Goal: Task Accomplishment & Management: Manage account settings

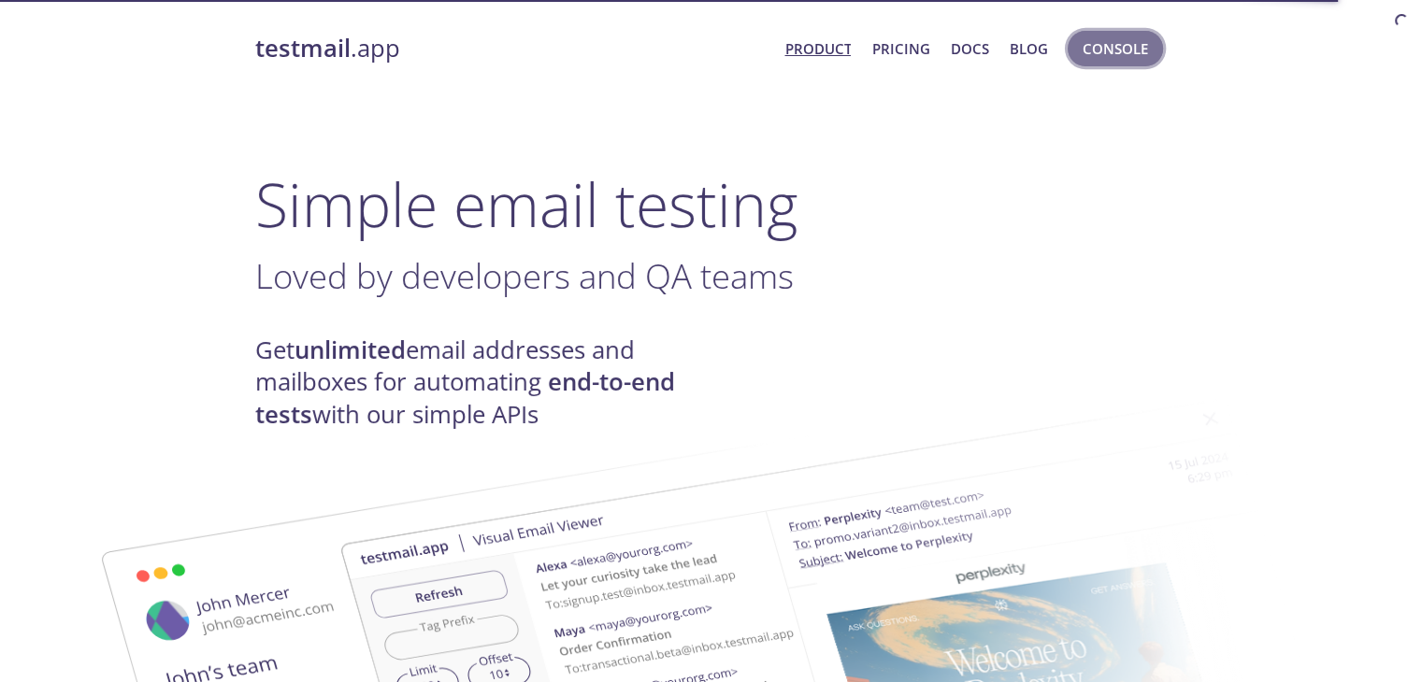
click at [1116, 52] on span "Console" at bounding box center [1114, 48] width 65 height 24
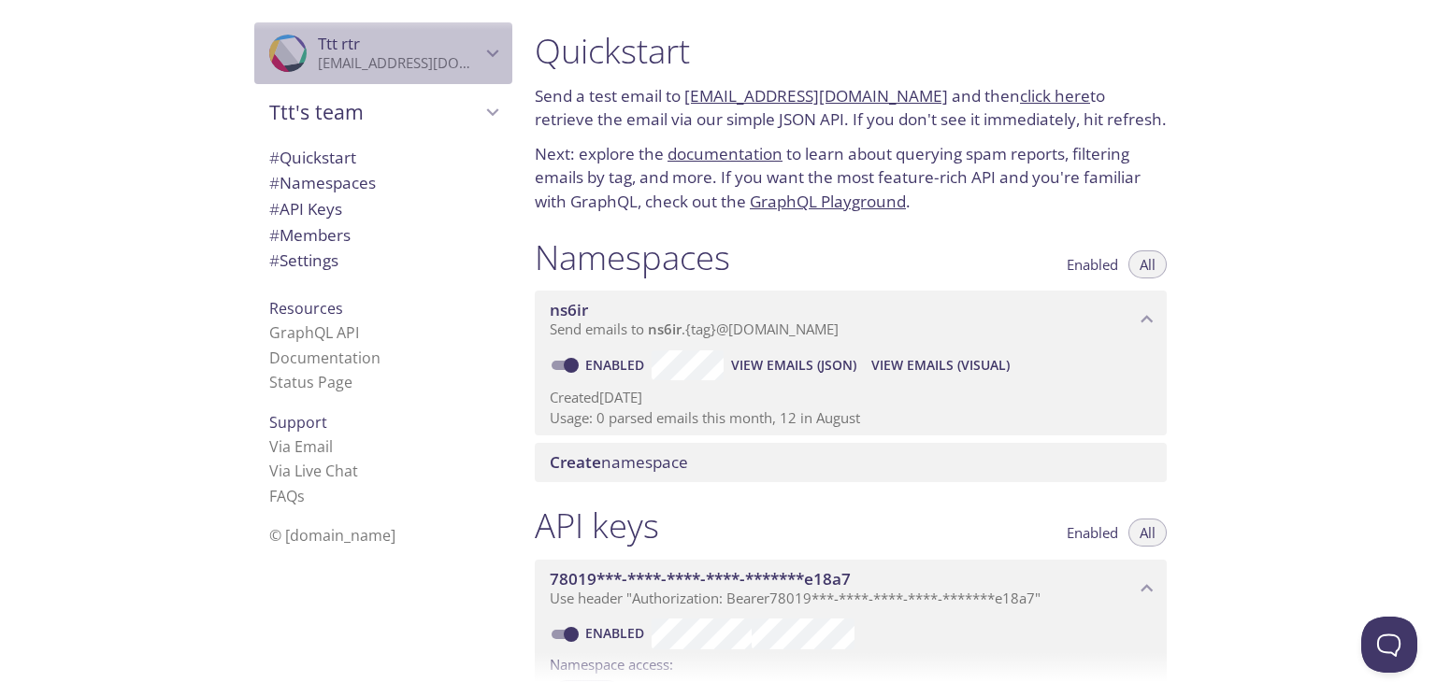
click at [480, 50] on icon "Ttt rtr" at bounding box center [492, 53] width 24 height 24
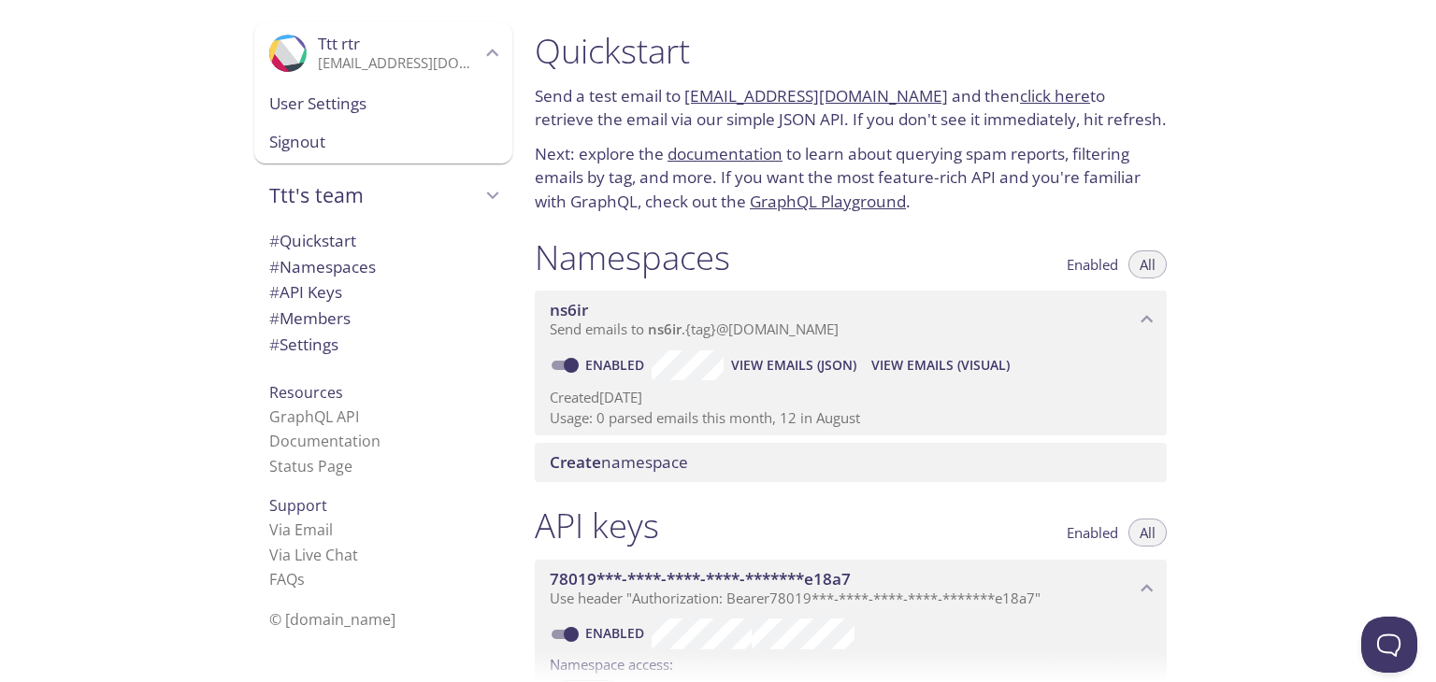
click at [340, 65] on p "[EMAIL_ADDRESS][DOMAIN_NAME]" at bounding box center [399, 63] width 163 height 19
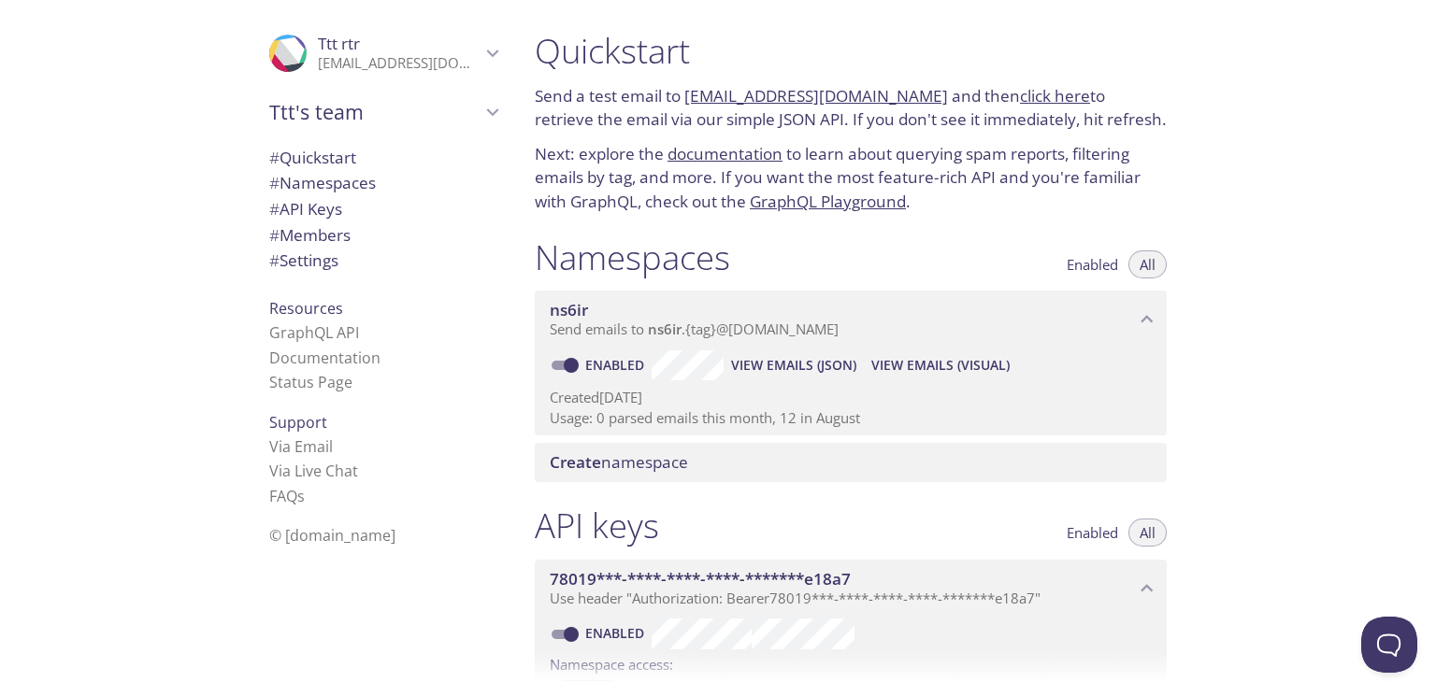
click at [340, 65] on p "[EMAIL_ADDRESS][DOMAIN_NAME]" at bounding box center [399, 63] width 163 height 19
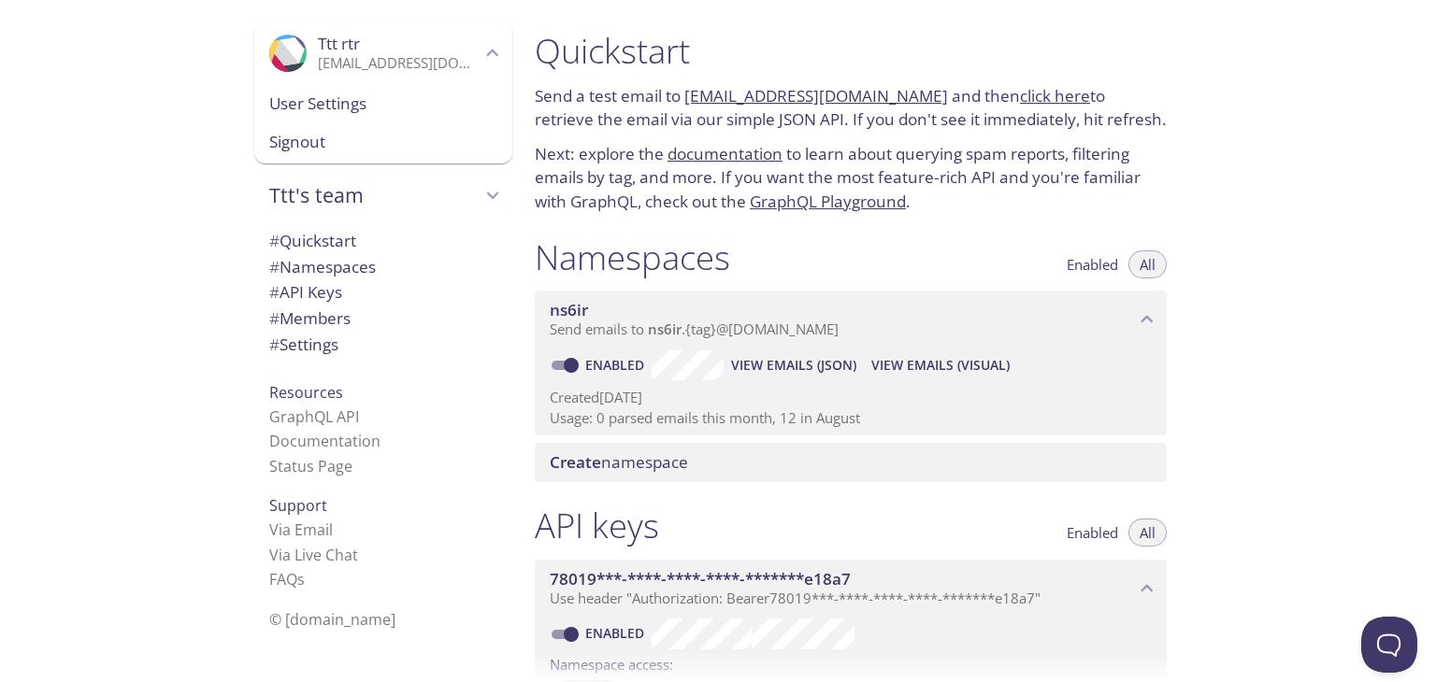
click at [322, 102] on span "User Settings" at bounding box center [383, 104] width 228 height 24
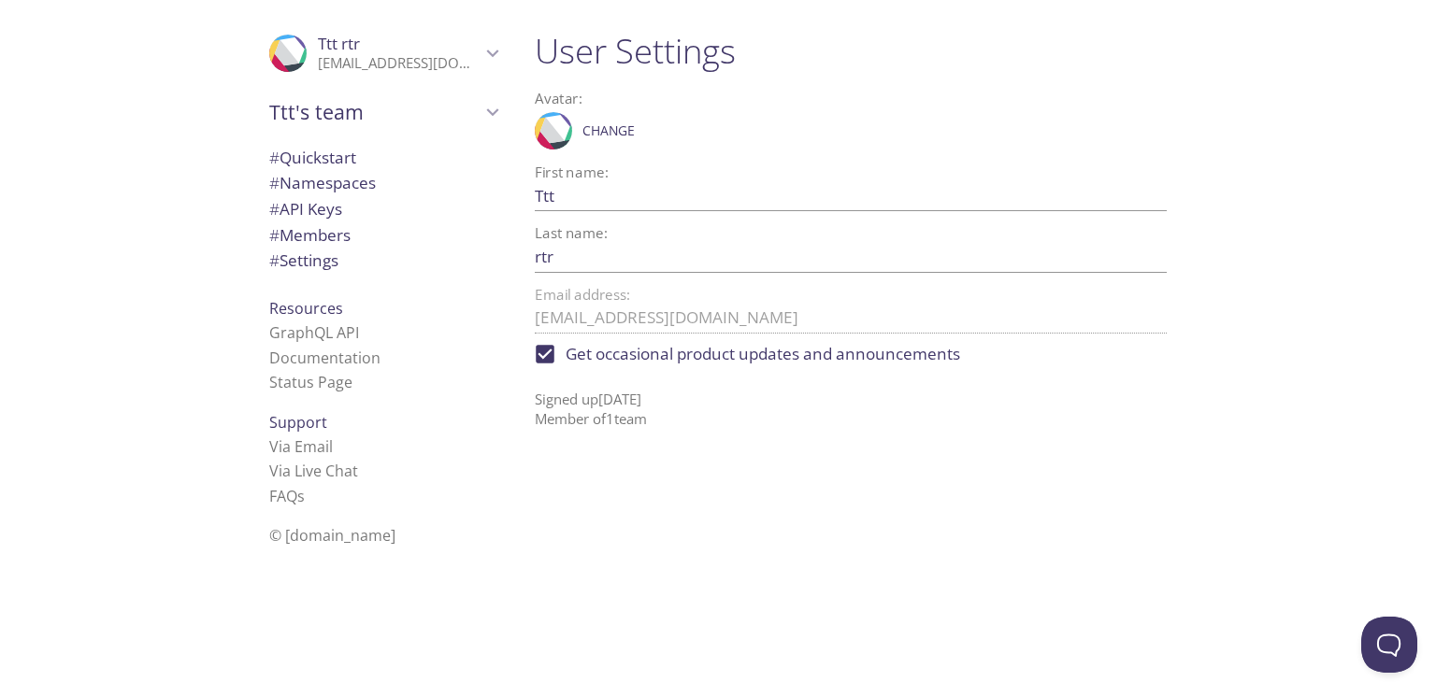
click at [480, 54] on icon "Ttt rtr" at bounding box center [492, 53] width 24 height 24
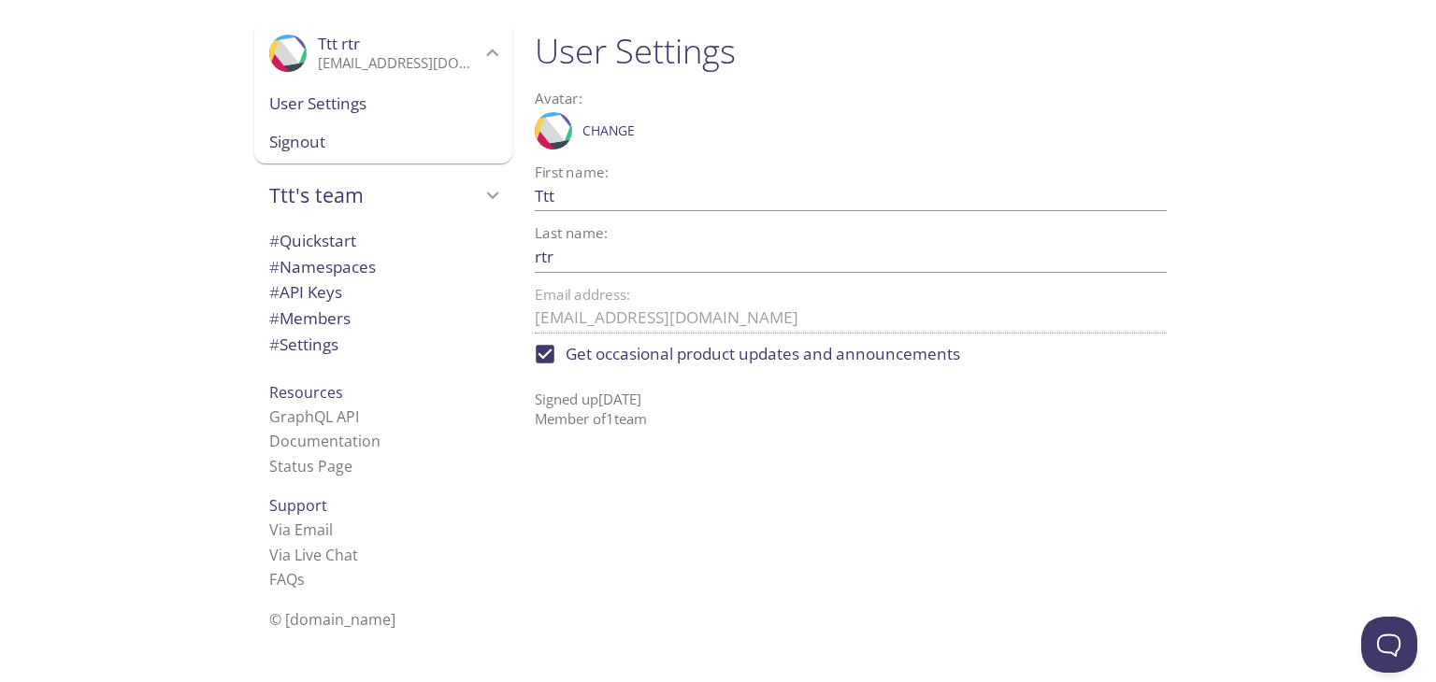
click at [310, 141] on span "Signout" at bounding box center [383, 142] width 228 height 24
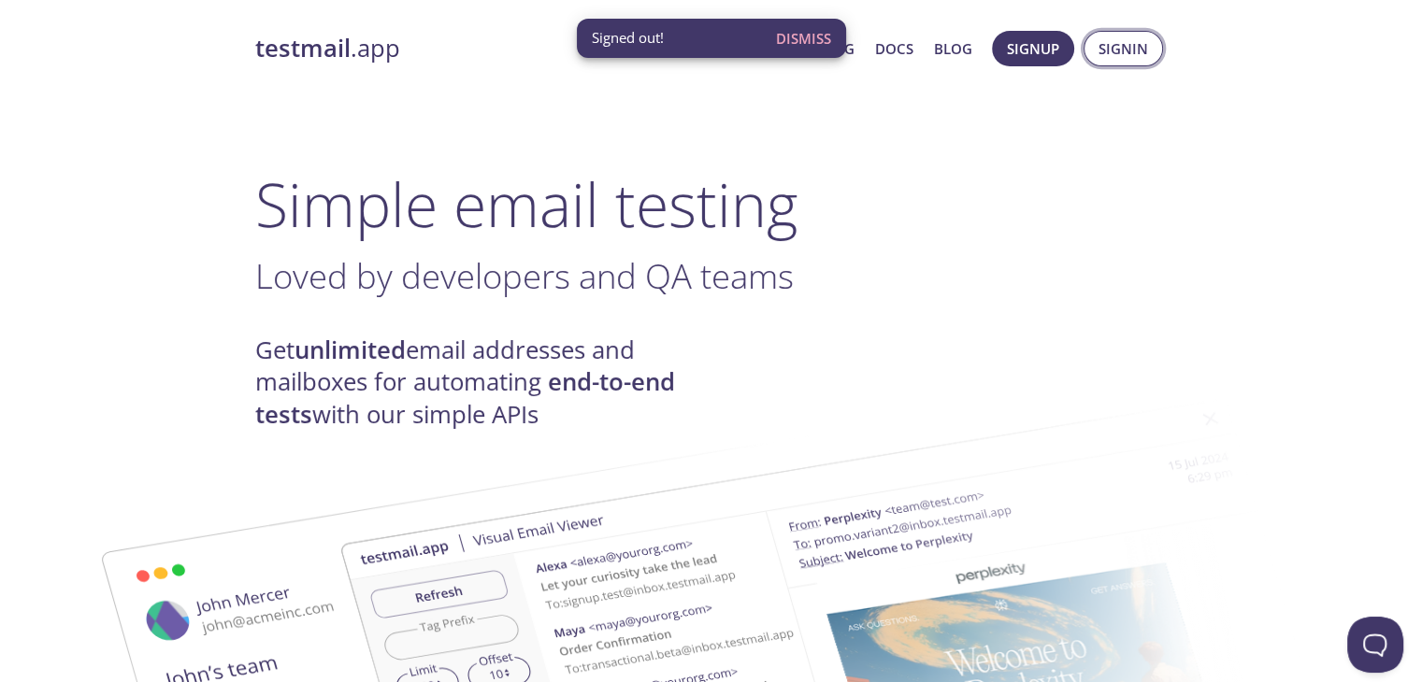
click at [1108, 53] on span "Signin" at bounding box center [1123, 48] width 50 height 24
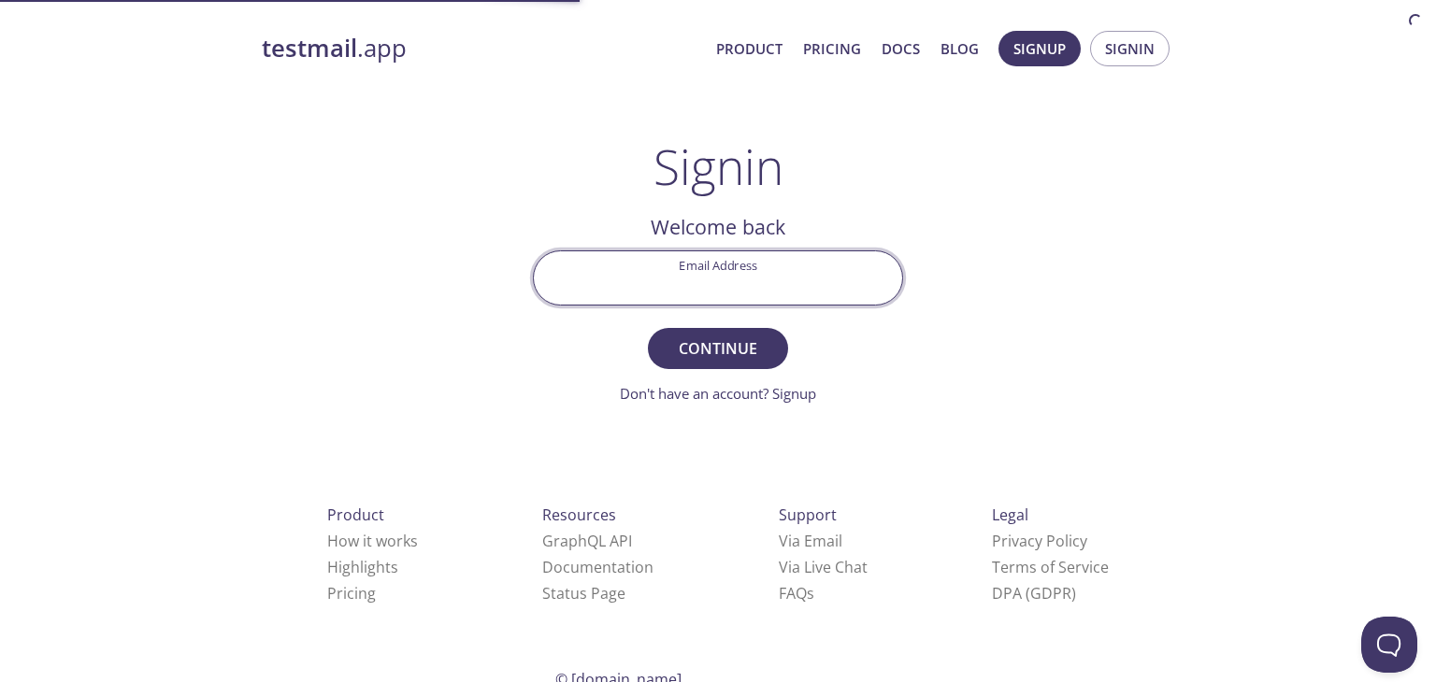
click at [685, 286] on input "Email Address" at bounding box center [718, 277] width 368 height 53
paste input "[EMAIL_ADDRESS][DOMAIN_NAME]"
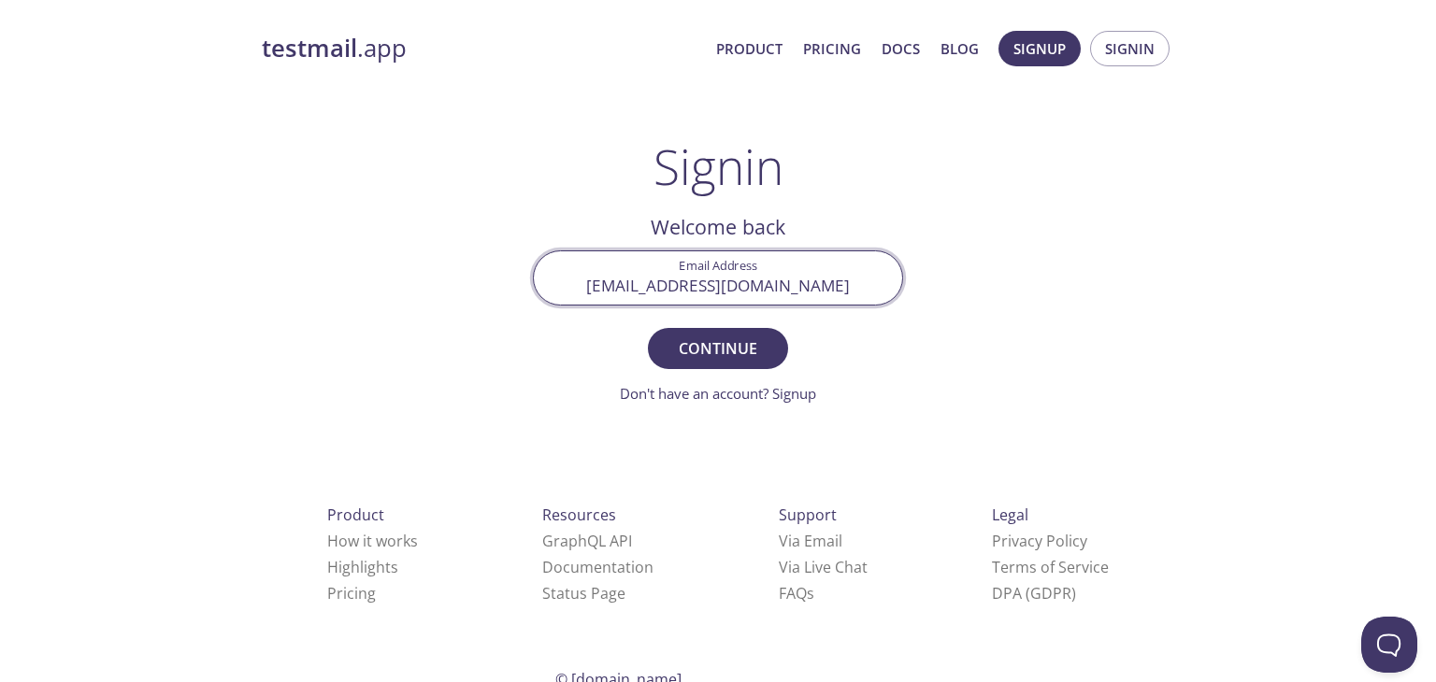
click at [775, 286] on input "[EMAIL_ADDRESS][DOMAIN_NAME]" at bounding box center [718, 277] width 368 height 53
type input "[EMAIL_ADDRESS][DOMAIN_NAME]"
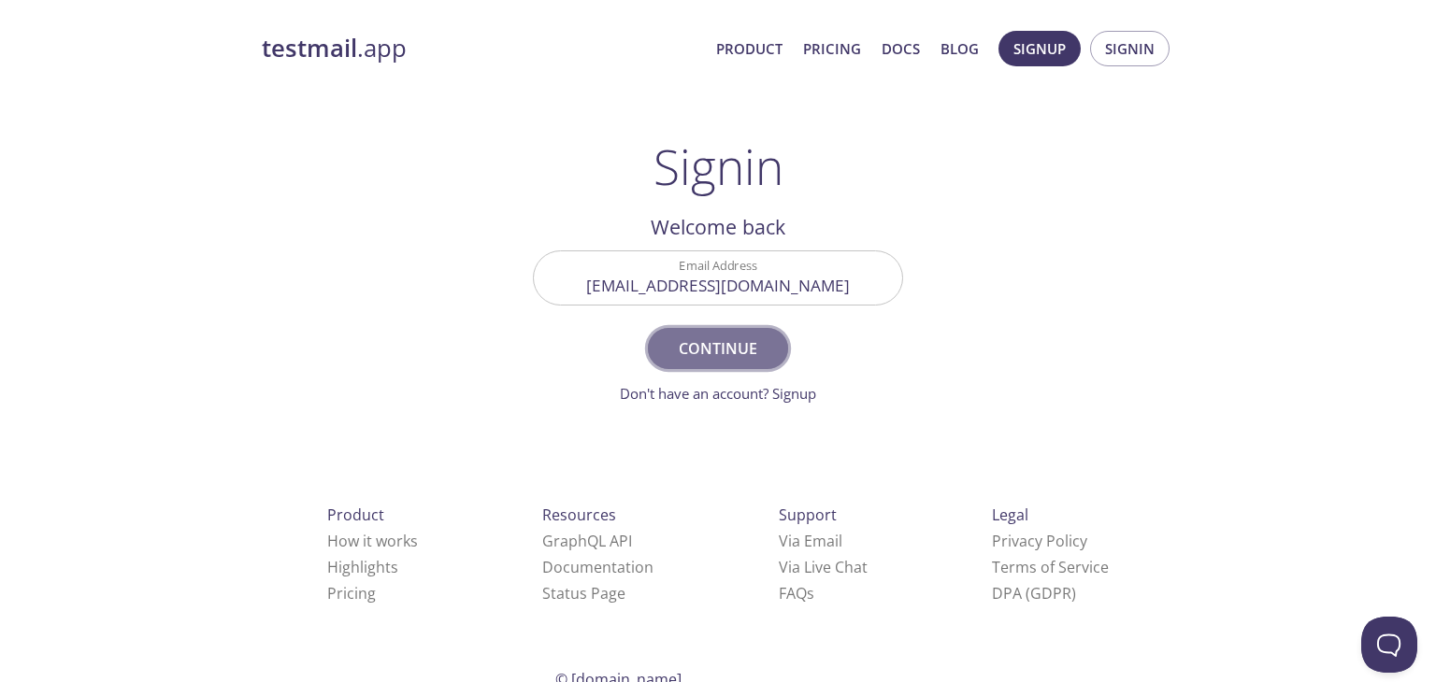
click at [725, 356] on span "Continue" at bounding box center [717, 349] width 99 height 26
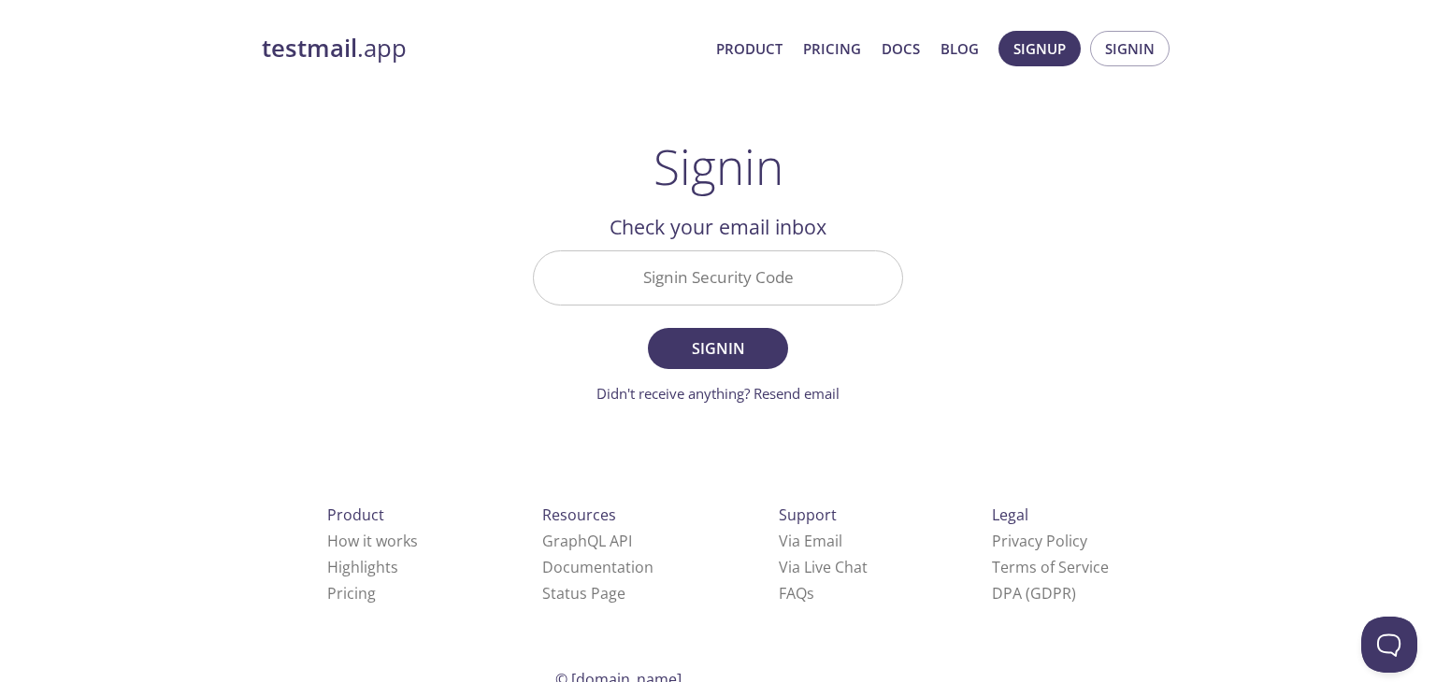
click at [805, 274] on input "Signin Security Code" at bounding box center [718, 277] width 368 height 53
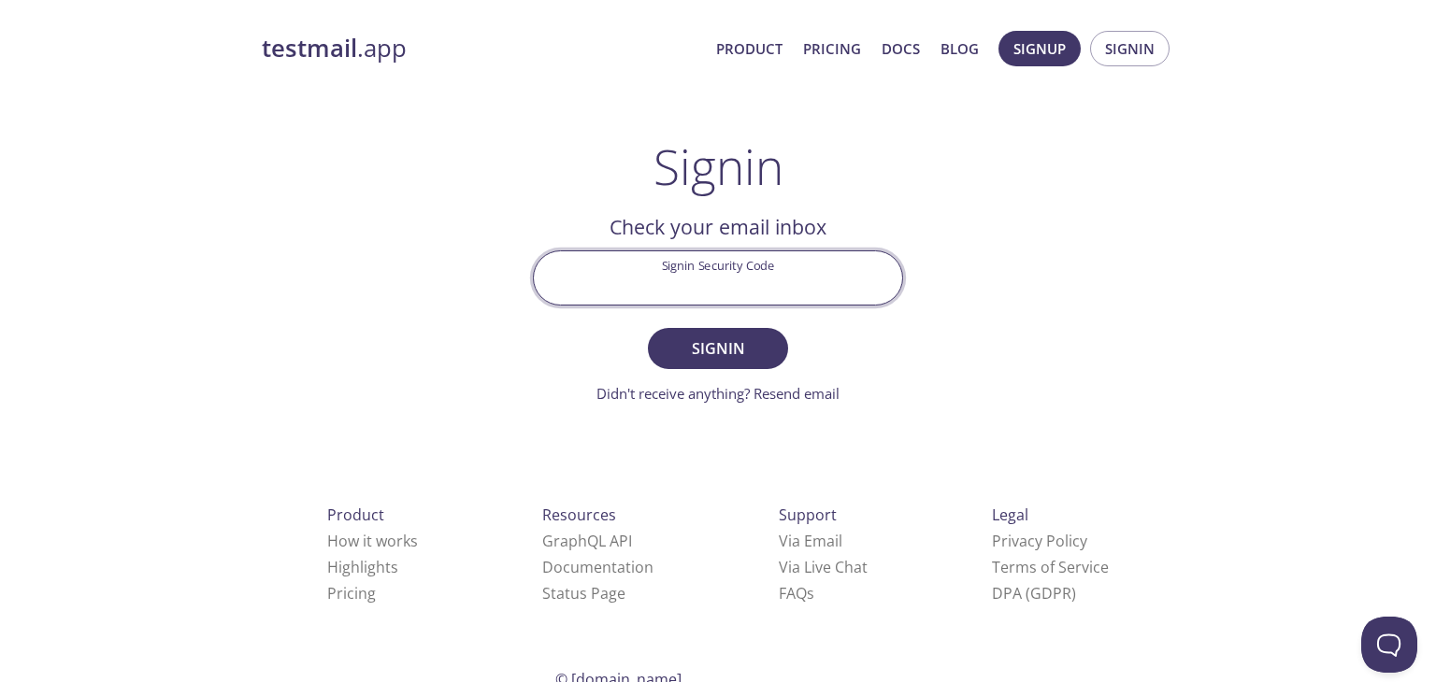
paste input "D1QNQHE"
type input "D1QNQHE"
click at [744, 345] on span "Signin" at bounding box center [717, 349] width 99 height 26
